Goal: Transaction & Acquisition: Purchase product/service

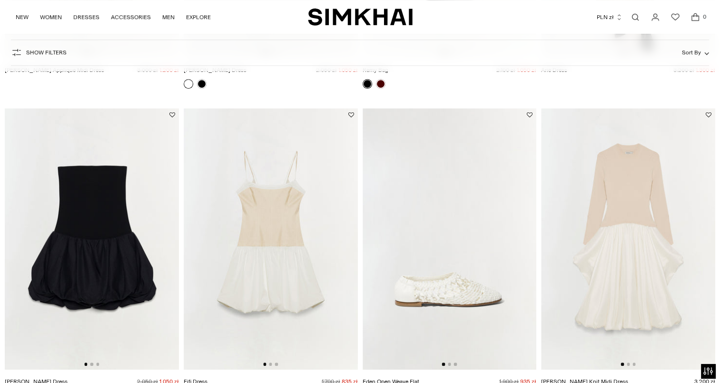
scroll to position [320, 0]
